Goal: Find specific page/section: Find specific page/section

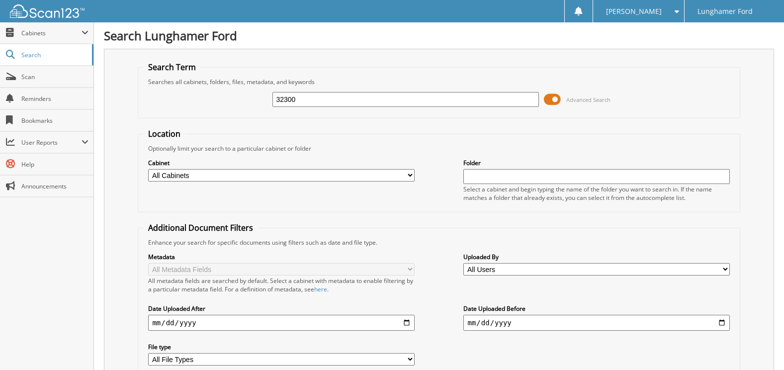
type input "32300"
click at [550, 100] on span at bounding box center [552, 99] width 17 height 15
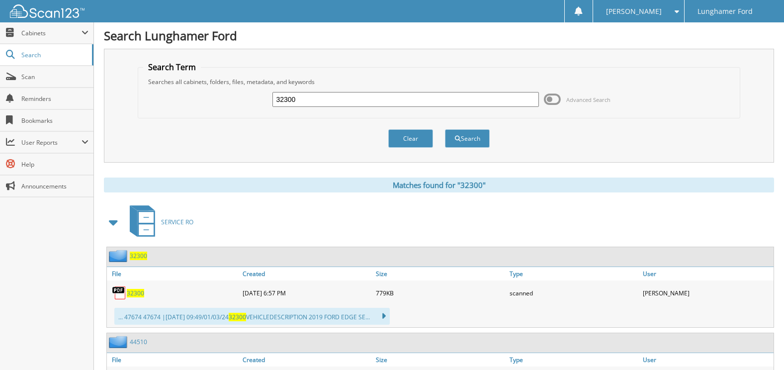
click at [140, 259] on span "32300" at bounding box center [138, 256] width 17 height 8
